Goal: Task Accomplishment & Management: Complete application form

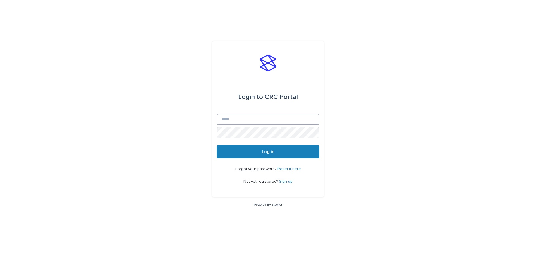
click at [238, 125] on input "Email" at bounding box center [268, 119] width 103 height 11
type input "**********"
click at [260, 144] on form "**********" at bounding box center [268, 119] width 103 height 78
click at [260, 154] on button "Log in" at bounding box center [268, 151] width 103 height 13
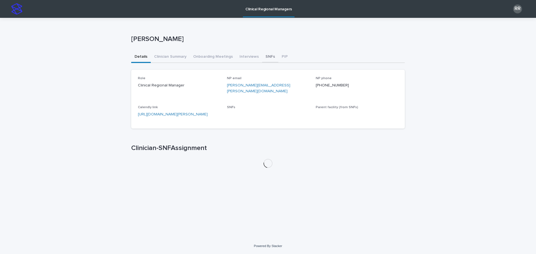
click at [267, 55] on button "SNFs" at bounding box center [270, 57] width 16 height 12
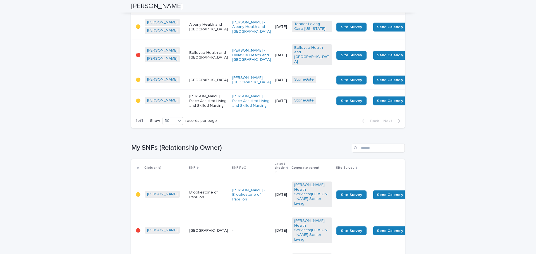
scroll to position [754, 0]
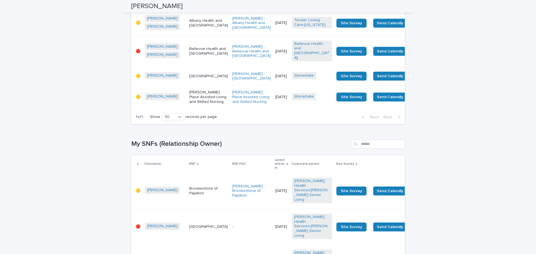
click at [273, 67] on td "6/12/2025" at bounding box center [281, 51] width 17 height 31
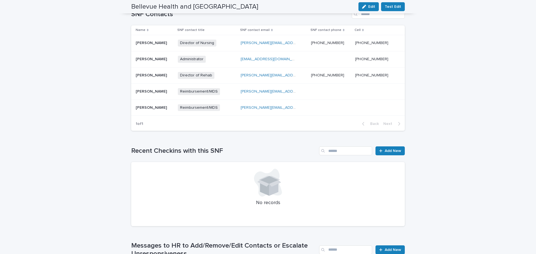
scroll to position [251, 0]
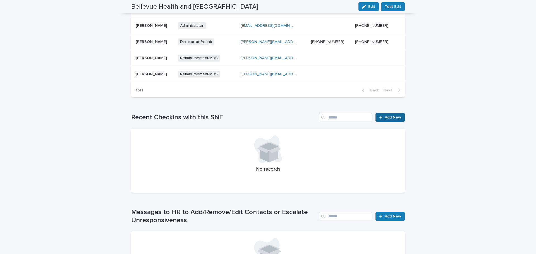
click at [397, 116] on span "Add New" at bounding box center [393, 118] width 16 height 4
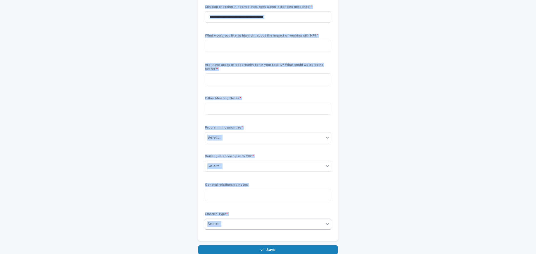
scroll to position [233, 0]
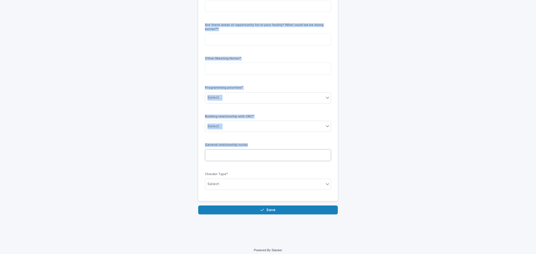
drag, startPoint x: 199, startPoint y: 74, endPoint x: 289, endPoint y: 156, distance: 122.0
click at [289, 156] on div "Meeting Time * Facility * Bellevue Health and Rehab Center Check-in Contact * S…" at bounding box center [268, 9] width 140 height 384
copy div "Facility * Bellevue Health and Rehab Center Check-in Contact * Select... How is…"
